Goal: Task Accomplishment & Management: Complete application form

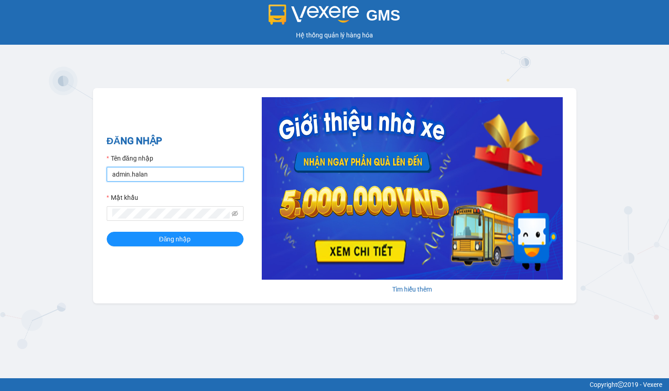
click at [162, 179] on input "admin.halan" at bounding box center [175, 174] width 137 height 15
click at [107, 232] on button "Đăng nhập" at bounding box center [175, 239] width 137 height 15
type input "khanh.vxr"
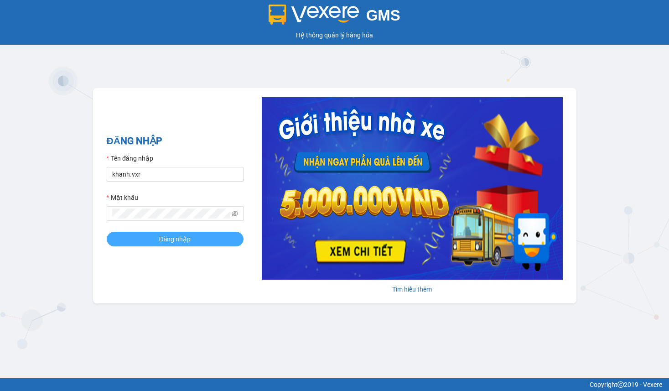
click at [172, 246] on button "Đăng nhập" at bounding box center [175, 239] width 137 height 15
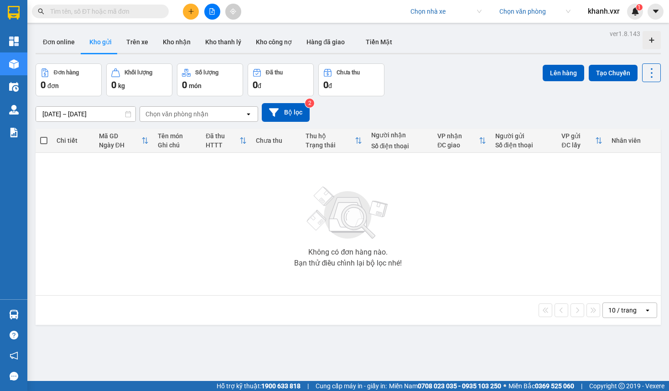
click at [444, 2] on div "Kết quả tìm kiếm ( 0 ) Bộ lọc No Data Chọn nhà xe Chọn văn phòng khanh.vxr 1" at bounding box center [334, 11] width 669 height 23
click at [443, 7] on input "search" at bounding box center [443, 12] width 65 height 14
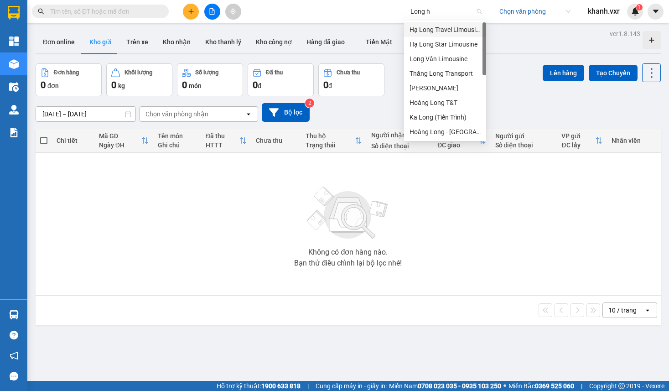
type input "Long ho"
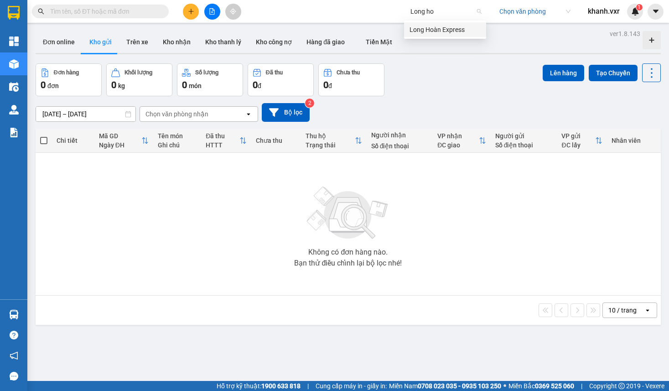
click at [445, 32] on div "Long Hoàn Express" at bounding box center [445, 30] width 71 height 10
click at [545, 5] on input "search" at bounding box center [532, 12] width 65 height 14
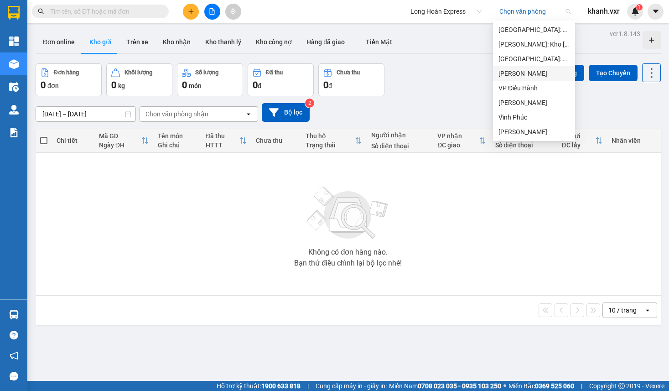
click at [539, 75] on div "[PERSON_NAME]" at bounding box center [534, 73] width 71 height 10
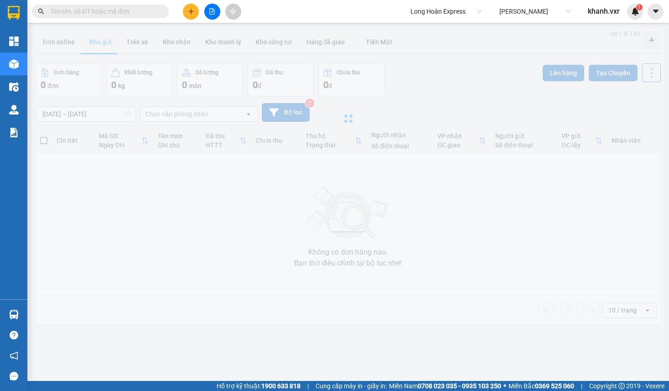
type input "[DATE] – [DATE]"
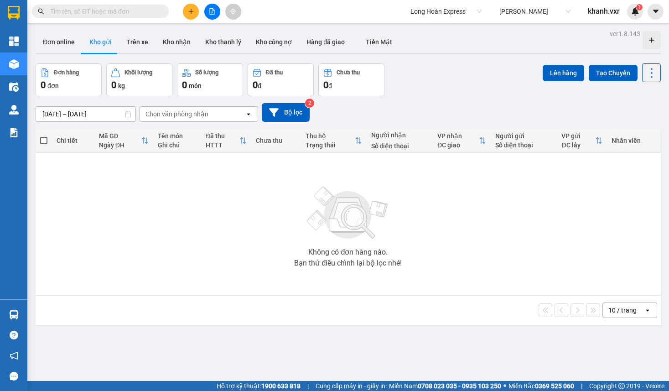
click at [471, 89] on div "Đơn hàng 0 đơn Khối lượng 0 kg Số lượng 0 món Đã thu 0 đ Chưa thu 0 đ Lên hàng …" at bounding box center [349, 79] width 626 height 33
click at [129, 11] on input "text" at bounding box center [104, 11] width 108 height 10
paste input "KQ121109250014"
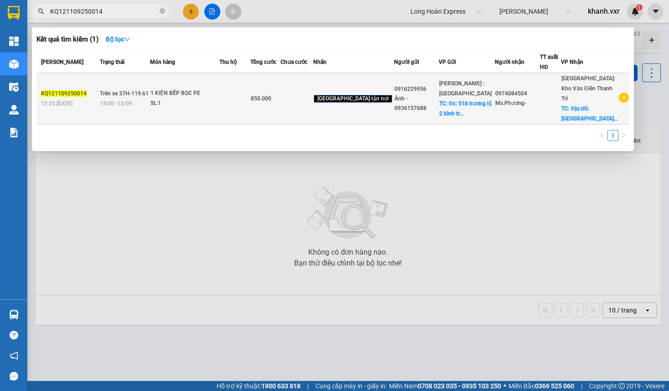
type input "KQ121109250014"
click at [219, 104] on div "SL: 1" at bounding box center [185, 104] width 68 height 10
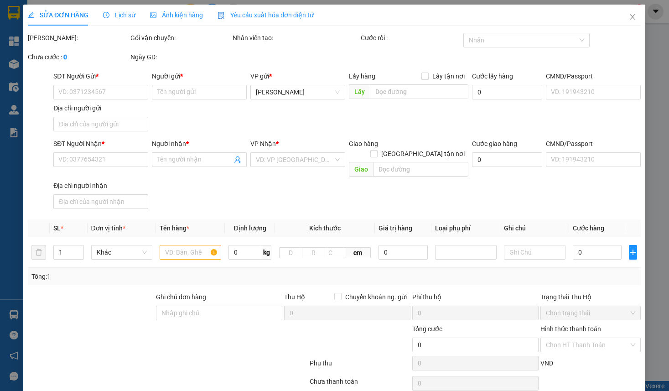
type input "0916229956"
type input "Ánh - 0936157688"
checkbox input "true"
type input "Đc: 518 hương lộ 2 bình trị đông bình tân"
type input "100.000"
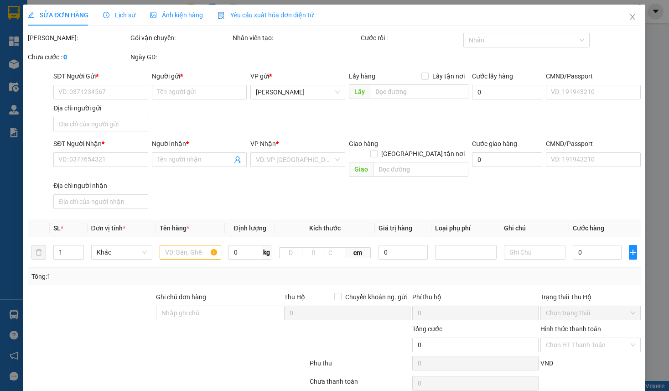
type input "0974084504"
type input "Ms.Phương-"
checkbox input "true"
type input "Địa chỉ: Sân golf Vân Trì, Thôn Thọ Đa, xã Thiên Lộc (đc cũ: Thôn Thọ Đa, Xã Ki…"
type input "850.000"
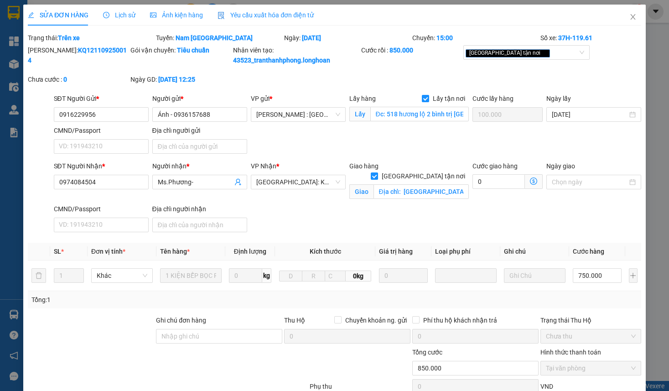
click at [120, 16] on span "Lịch sử" at bounding box center [119, 14] width 32 height 7
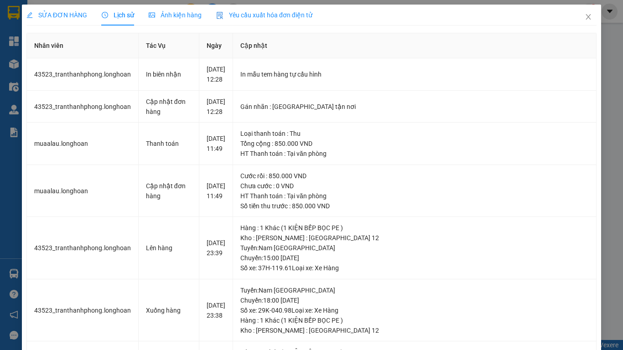
click at [59, 14] on span "SỬA ĐƠN HÀNG" at bounding box center [56, 14] width 61 height 7
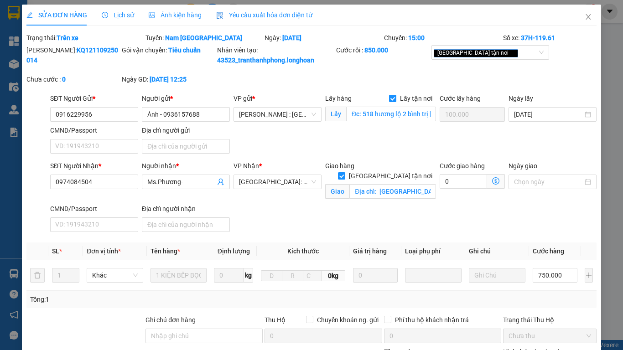
click at [122, 16] on span "Lịch sử" at bounding box center [118, 14] width 32 height 7
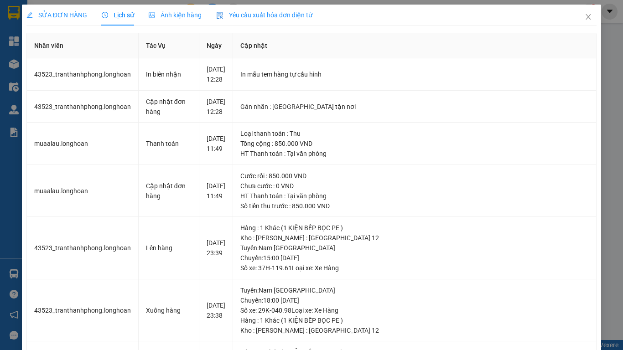
click at [171, 25] on div "Ảnh kiện hàng" at bounding box center [175, 15] width 53 height 21
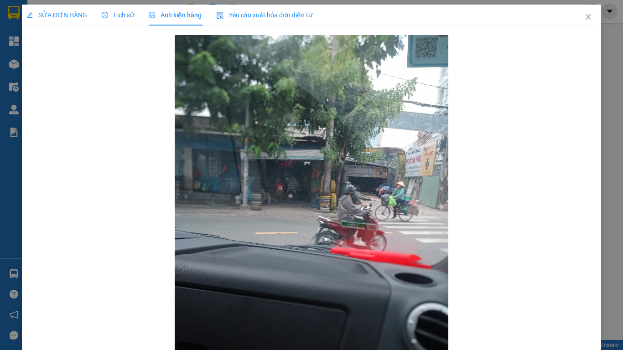
click at [117, 18] on span "Lịch sử" at bounding box center [118, 14] width 32 height 7
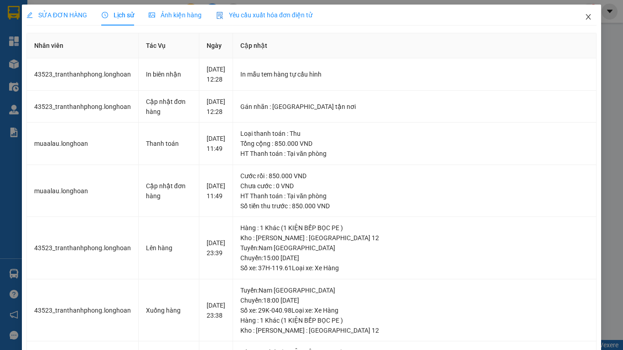
click at [585, 17] on icon "close" at bounding box center [588, 16] width 7 height 7
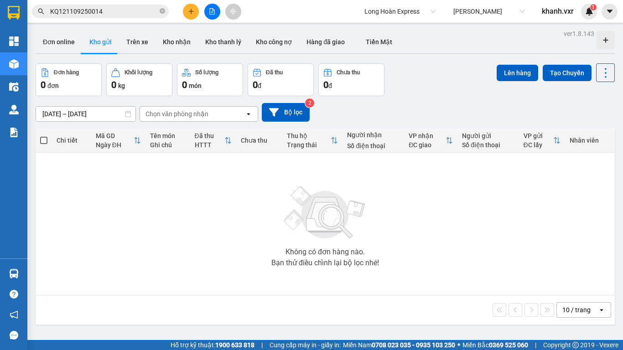
click at [127, 11] on input "KQ121109250014" at bounding box center [104, 11] width 108 height 10
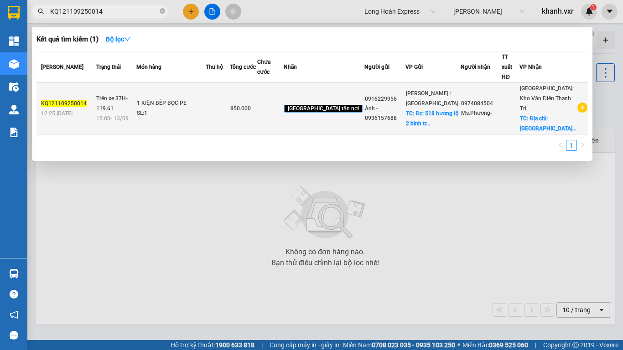
click at [119, 96] on span "Trên xe 37H-119.61" at bounding box center [111, 103] width 31 height 16
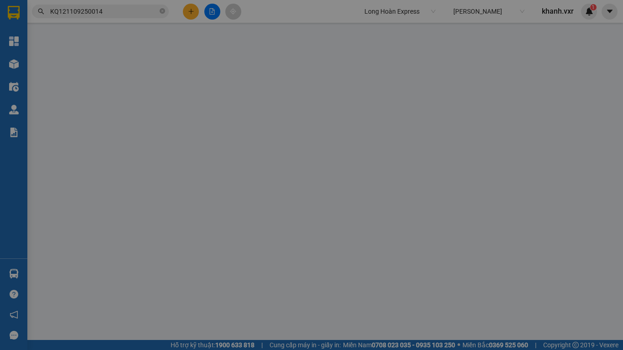
type input "0916229956"
type input "Ánh - 0936157688"
checkbox input "true"
type input "Đc: 518 hương lộ 2 bình trị đông bình tân"
type input "100.000"
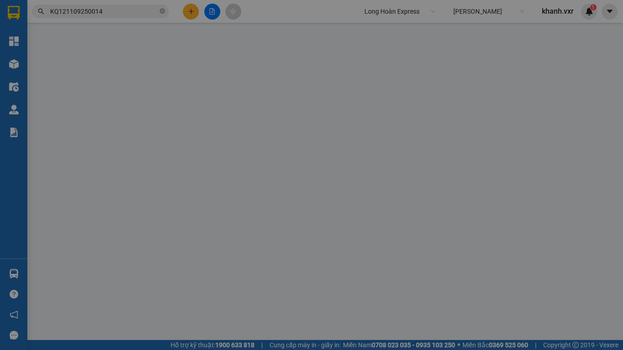
type input "0974084504"
type input "Ms.Phương-"
checkbox input "true"
type input "Địa chỉ: Sân golf Vân Trì, Thôn Thọ Đa, xã Thiên Lộc (đc cũ: Thôn Thọ Đa, Xã Ki…"
type input "850.000"
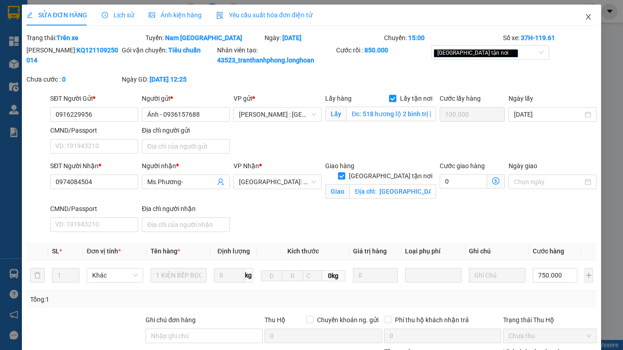
click at [585, 19] on icon "close" at bounding box center [588, 16] width 7 height 7
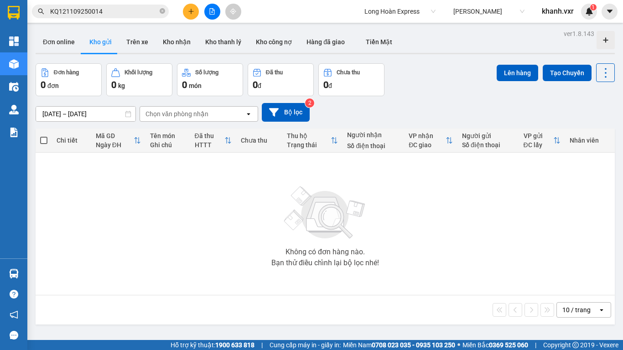
click at [129, 13] on input "KQ121109250014" at bounding box center [104, 11] width 108 height 10
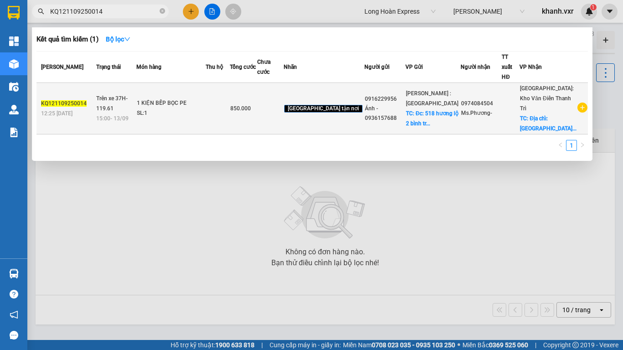
click at [206, 92] on td "1 KIỆN BẾP BỌC PE SL: 1" at bounding box center [170, 109] width 69 height 52
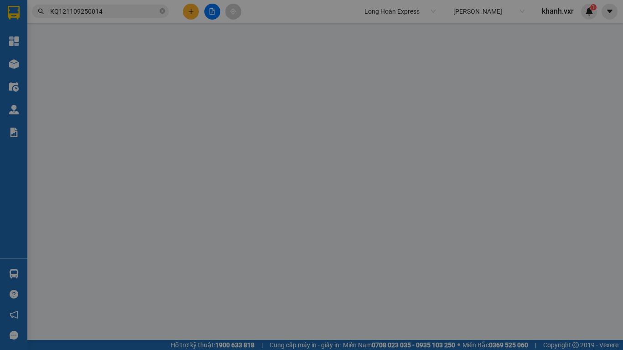
type input "0916229956"
type input "Ánh - 0936157688"
checkbox input "true"
type input "Đc: 518 hương lộ 2 bình trị đông bình tân"
type input "100.000"
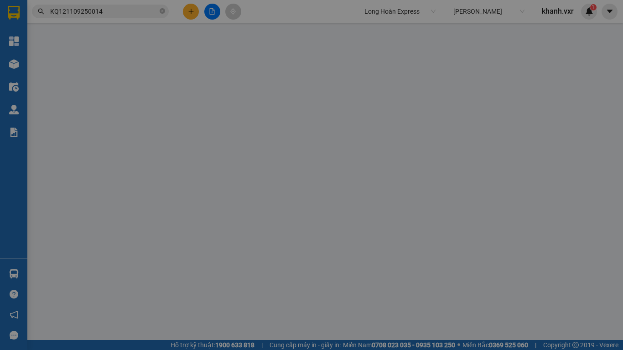
type input "0974084504"
type input "Ms.Phương-"
checkbox input "true"
type input "Địa chỉ: Sân golf Vân Trì, Thôn Thọ Đa, xã Thiên Lộc (đc cũ: Thôn Thọ Đa, Xã Ki…"
type input "850.000"
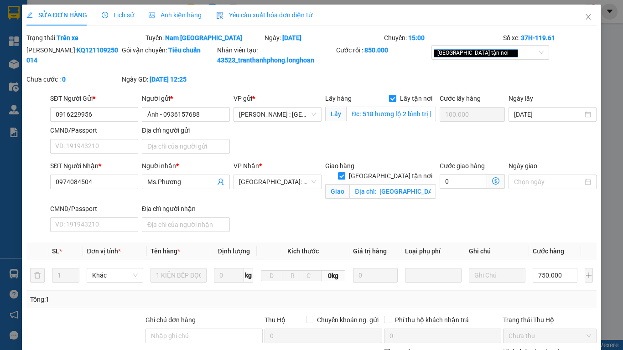
click at [125, 13] on span "Lịch sử" at bounding box center [118, 14] width 32 height 7
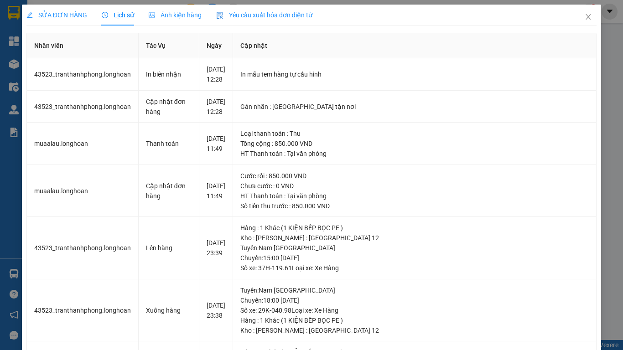
click at [71, 17] on span "SỬA ĐƠN HÀNG" at bounding box center [56, 14] width 61 height 7
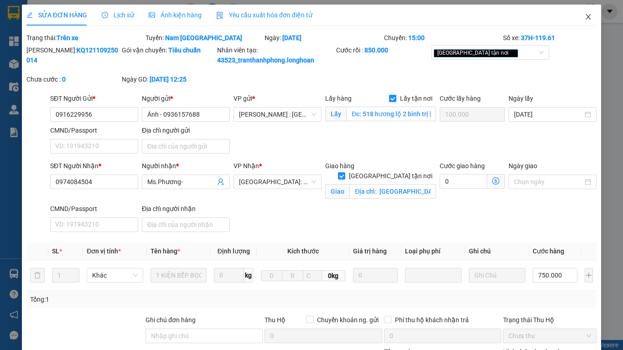
click at [586, 17] on icon "close" at bounding box center [588, 16] width 5 height 5
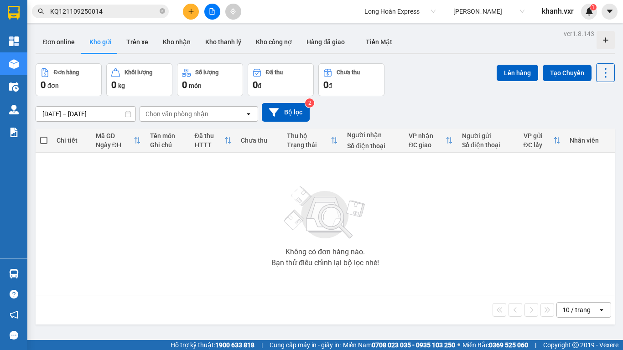
click at [96, 12] on input "KQ121109250014" at bounding box center [104, 11] width 108 height 10
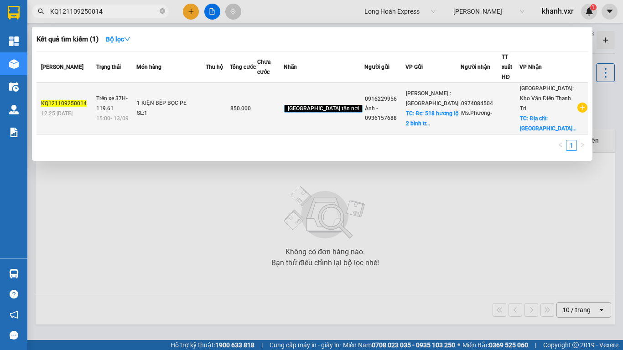
click at [257, 122] on td "850.000" at bounding box center [243, 109] width 27 height 52
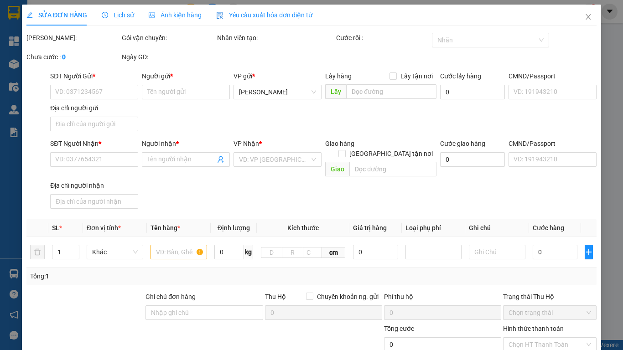
type input "0916229956"
type input "Ánh - 0936157688"
checkbox input "true"
type input "Đc: 518 hương lộ 2 bình trị đông bình tân"
type input "100.000"
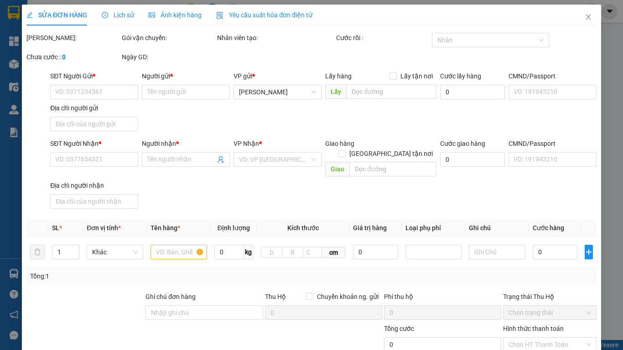
type input "0974084504"
type input "Ms.Phương-"
checkbox input "true"
type input "Địa chỉ: Sân golf Vân Trì, Thôn Thọ Đa, xã Thiên Lộc (đc cũ: Thôn Thọ Đa, Xã Ki…"
type input "850.000"
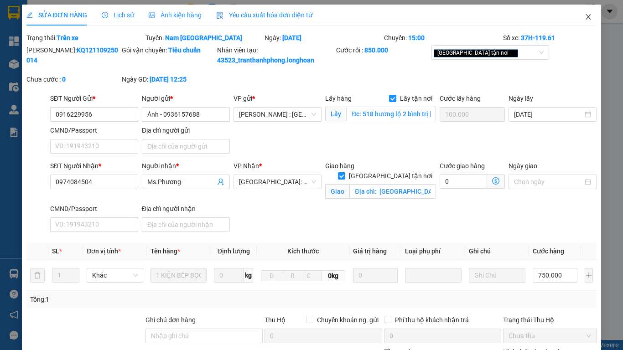
click at [585, 14] on icon "close" at bounding box center [588, 16] width 7 height 7
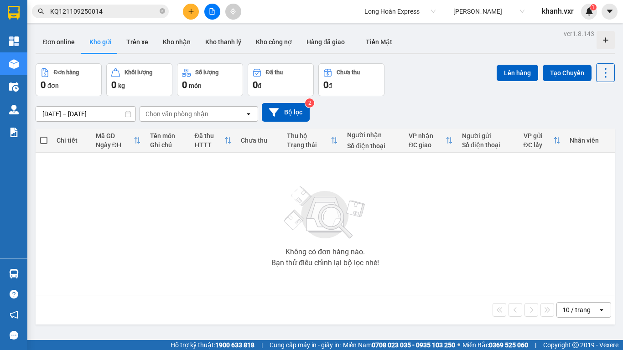
scroll to position [42, 0]
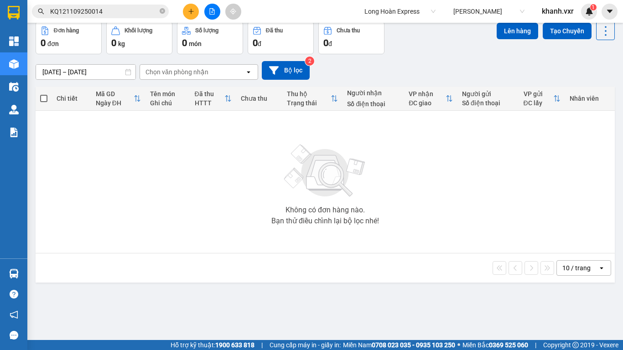
click at [478, 8] on span "Thái Nguyên" at bounding box center [489, 12] width 71 height 14
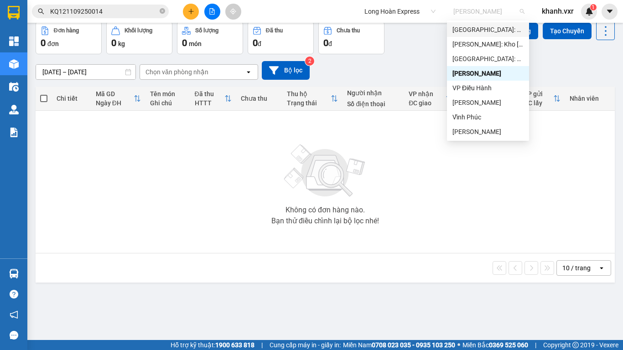
click at [490, 32] on div "Hà Nội: VP An Khánh Hoài Đức" at bounding box center [488, 30] width 71 height 10
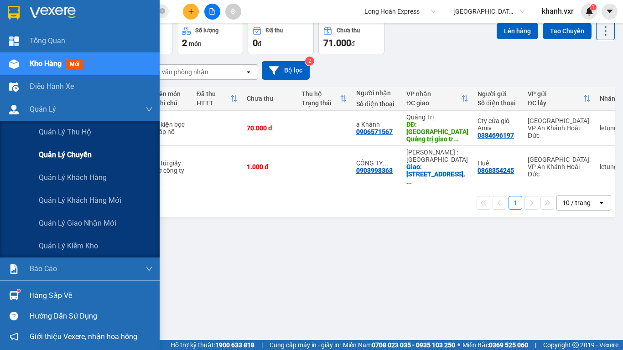
scroll to position [22, 0]
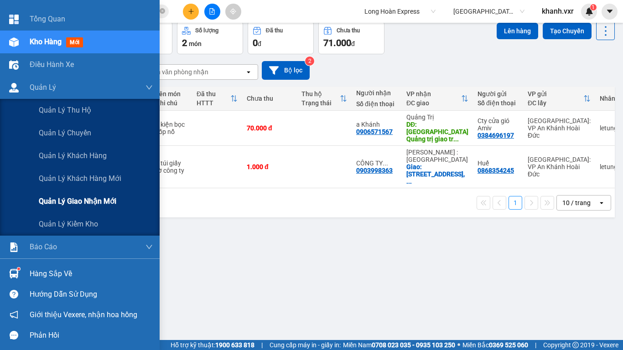
click at [52, 191] on div "Quản lý giao nhận mới" at bounding box center [96, 201] width 114 height 23
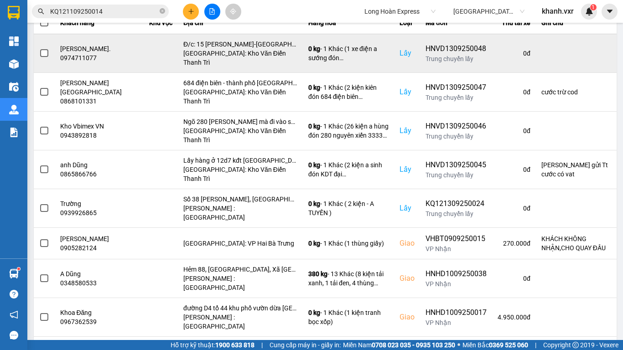
scroll to position [157, 0]
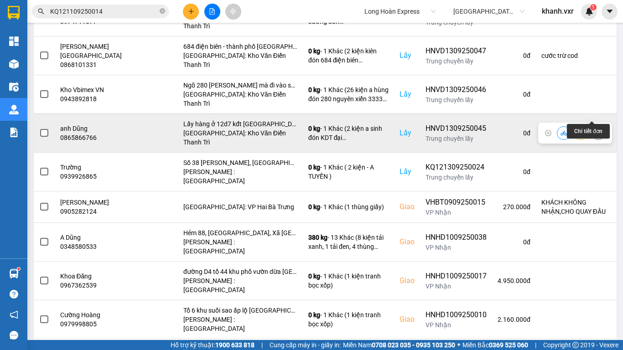
click at [597, 130] on icon at bounding box center [598, 133] width 2 height 6
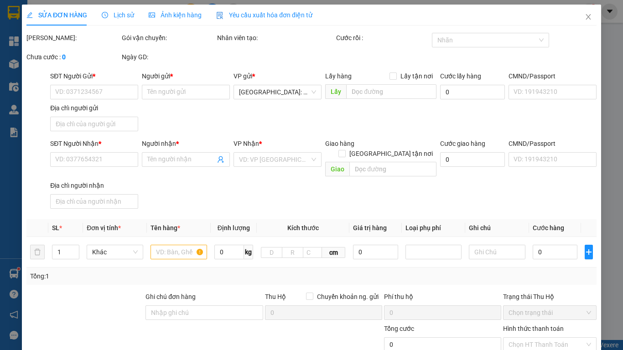
type input "0865866766"
type input "anh Dũng"
checkbox input "true"
type input "Lấy hàng ở 12d7 kđt Đại Kim, Định Công"
type input "0977882701"
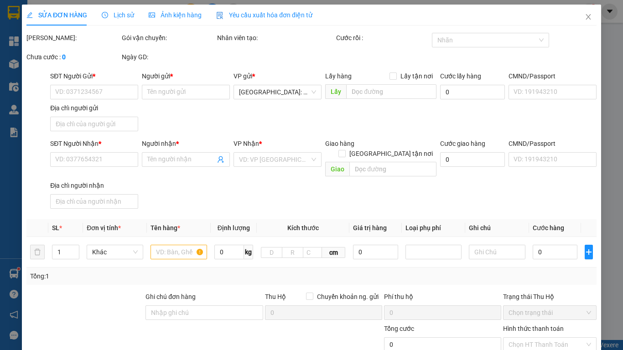
type input "Ms. Trúc"
checkbox input "true"
type input "Số 798 Đường TL824, Ấp Mới 2, Mỹ Hạnh Nam, Đức Hoà, Long An (kế tiệm sơn sankai)"
type input "Ng gửi Tt cước có vat"
type input "355.000"
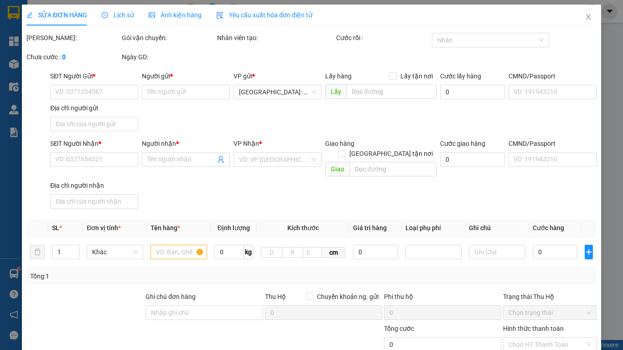
type input "355.000"
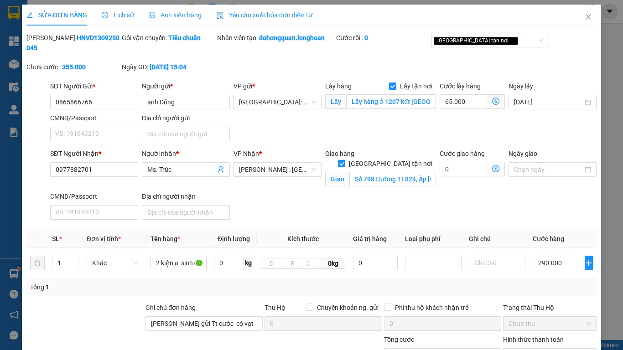
click at [116, 14] on span "Lịch sử" at bounding box center [118, 14] width 32 height 7
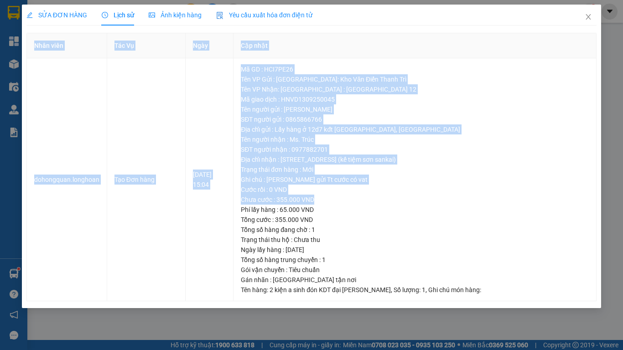
drag, startPoint x: 446, startPoint y: 204, endPoint x: 433, endPoint y: 314, distance: 110.7
click at [433, 314] on div "SỬA ĐƠN HÀNG Lịch sử Ảnh kiện hàng Yêu cầu xuất hóa đơn điện tử Total Paid Fee …" at bounding box center [311, 175] width 623 height 350
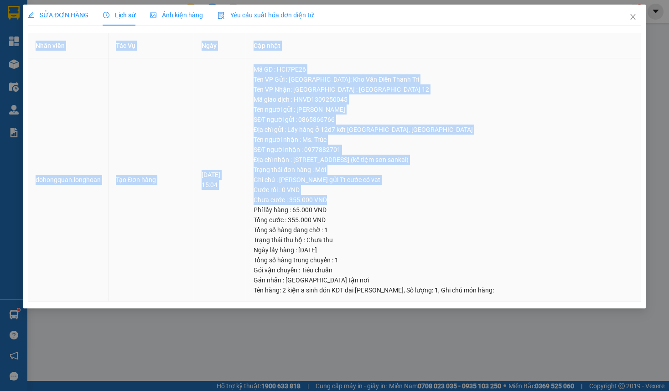
click at [324, 171] on div "Trạng thái đơn hàng : Mới" at bounding box center [444, 170] width 380 height 10
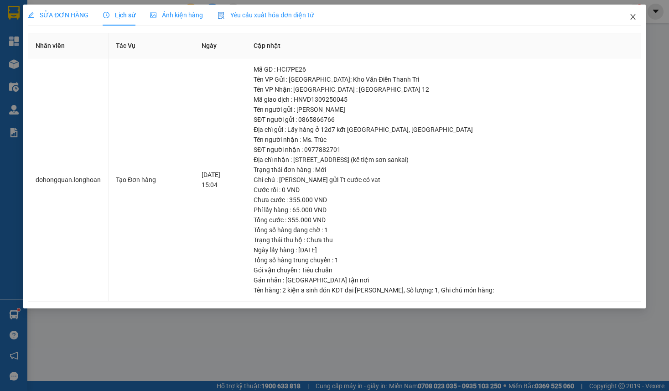
click at [630, 17] on icon "close" at bounding box center [633, 16] width 7 height 7
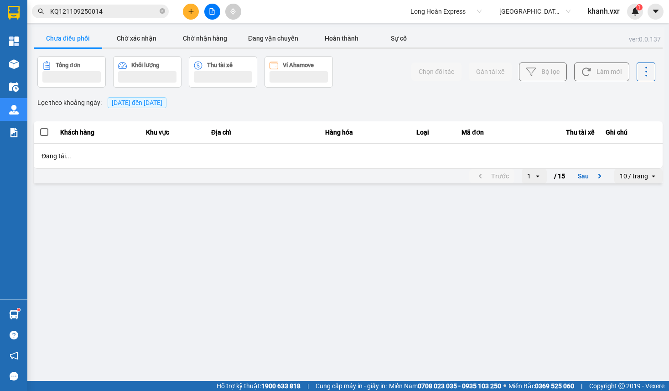
click at [131, 6] on input "KQ121109250014" at bounding box center [104, 11] width 108 height 10
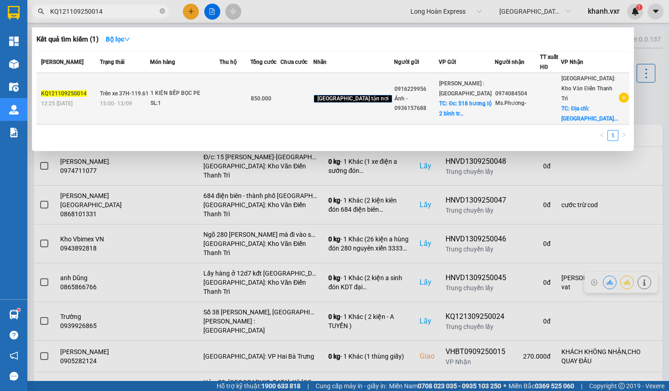
click at [173, 104] on div "SL: 1" at bounding box center [185, 104] width 68 height 10
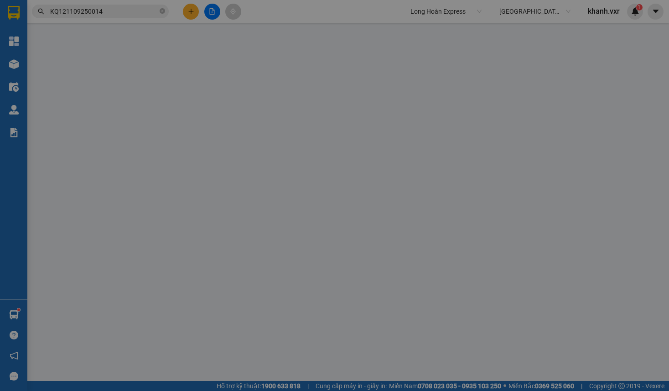
type input "0916229956"
type input "Ánh - 0936157688"
checkbox input "true"
type input "Đc: 518 hương lộ 2 bình trị đông bình tân"
type input "100.000"
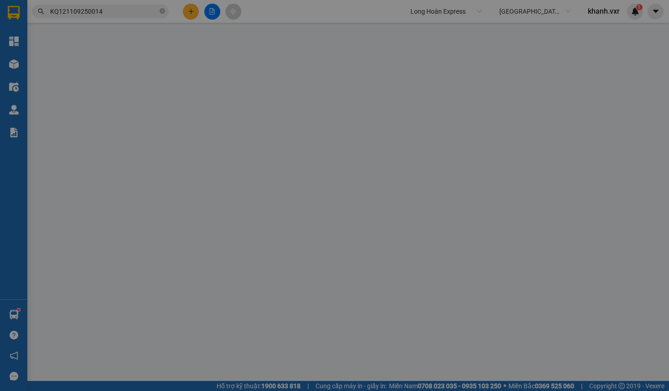
type input "0974084504"
type input "Ms.Phương-"
checkbox input "true"
type input "Địa chỉ: Sân golf Vân Trì, Thôn Thọ Đa, xã Thiên Lộc (đc cũ: Thôn Thọ Đa, Xã Ki…"
type input "850.000"
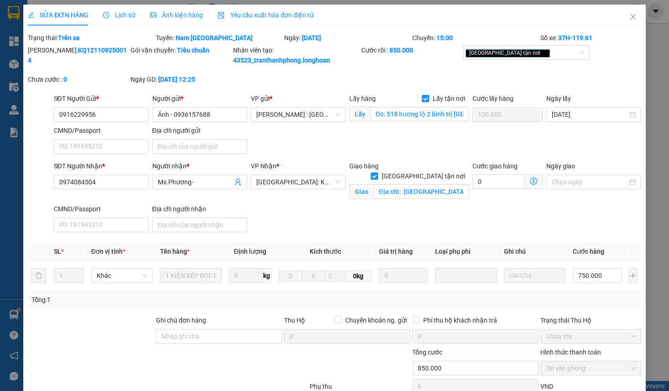
click at [110, 10] on div "Lịch sử" at bounding box center [119, 15] width 32 height 21
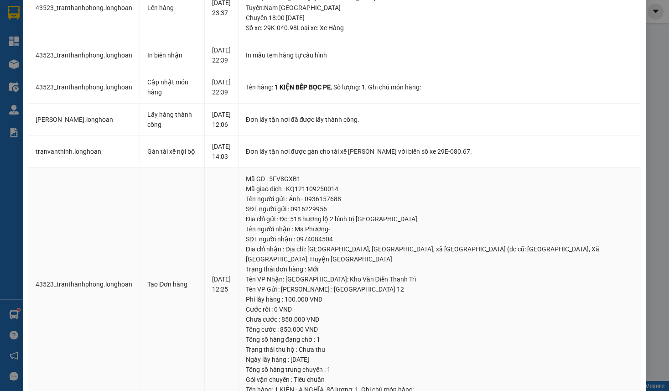
scroll to position [362, 0]
